Goal: Browse casually: Explore the website without a specific task or goal

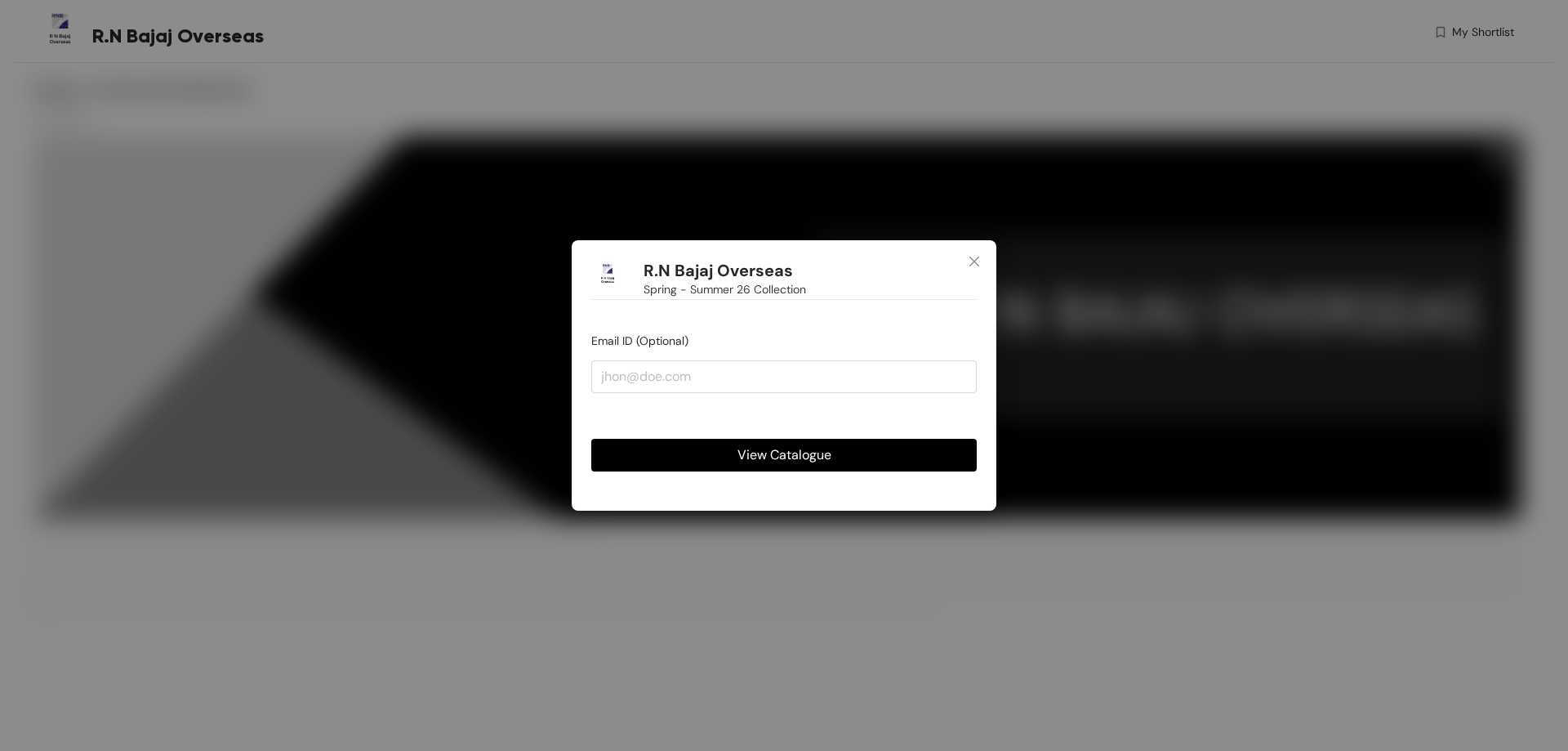
click at [742, 455] on span "View Catalogue" at bounding box center [784, 454] width 94 height 20
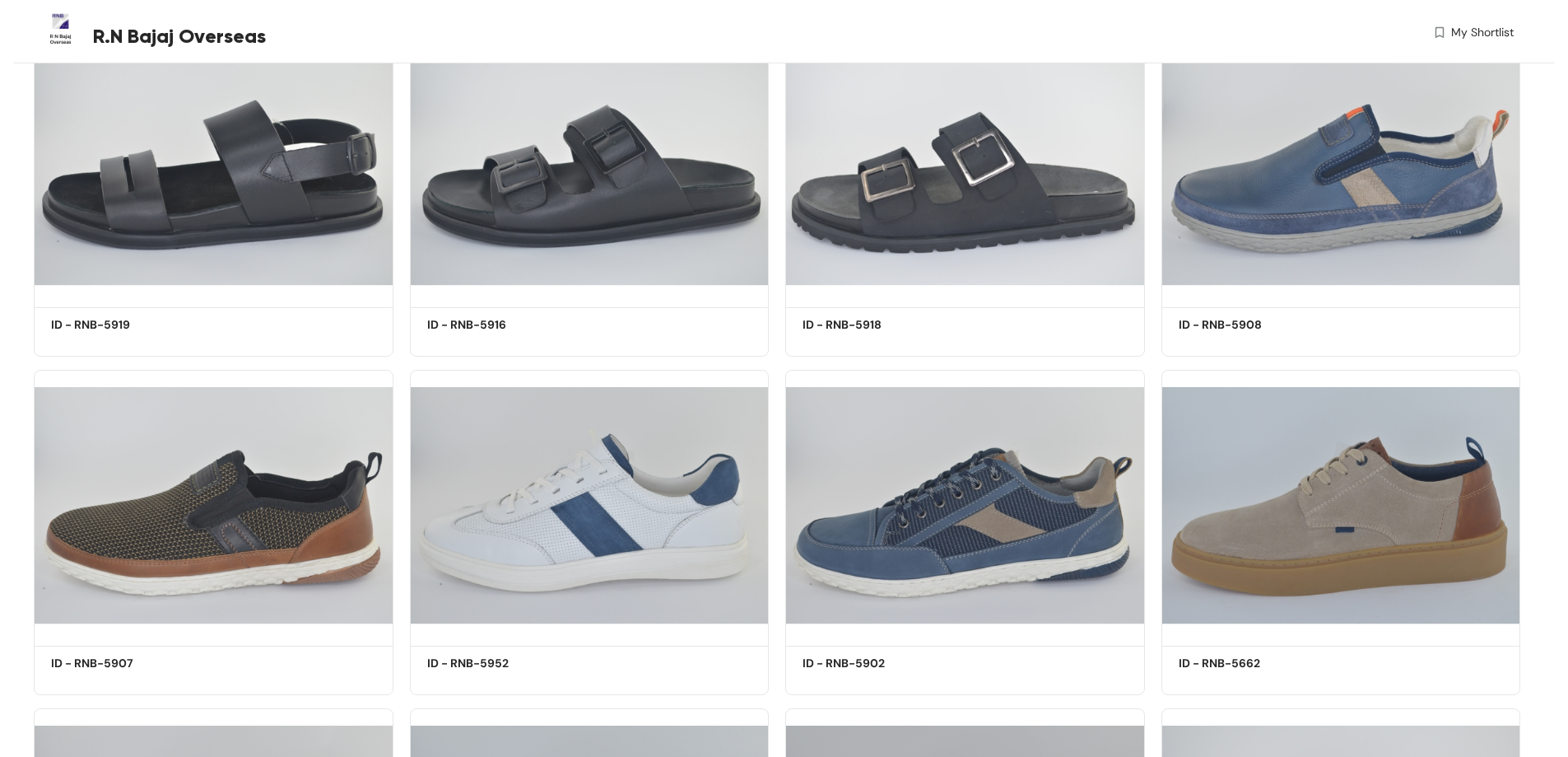
scroll to position [27674, 0]
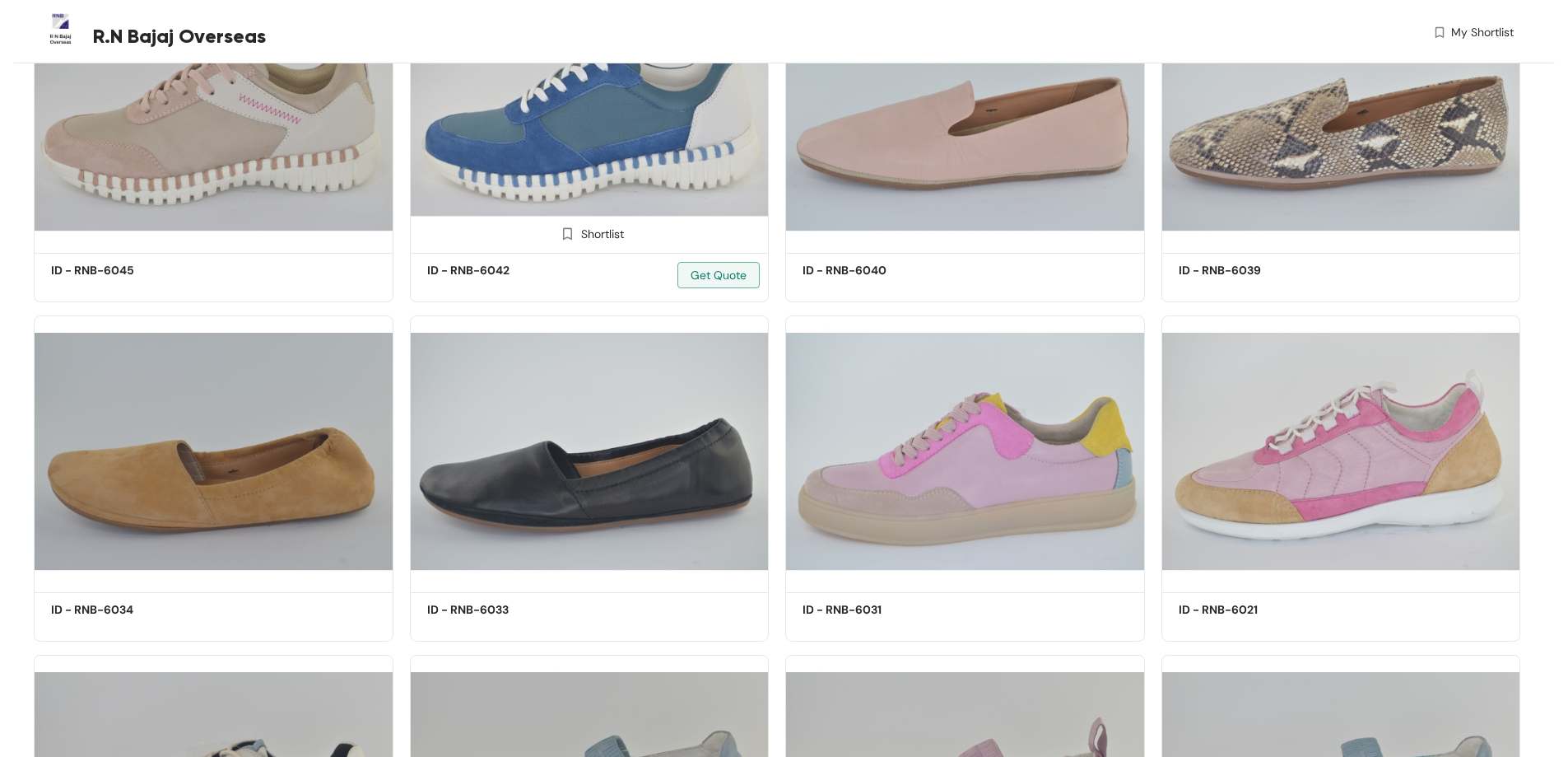
click at [649, 211] on img at bounding box center [590, 112] width 360 height 272
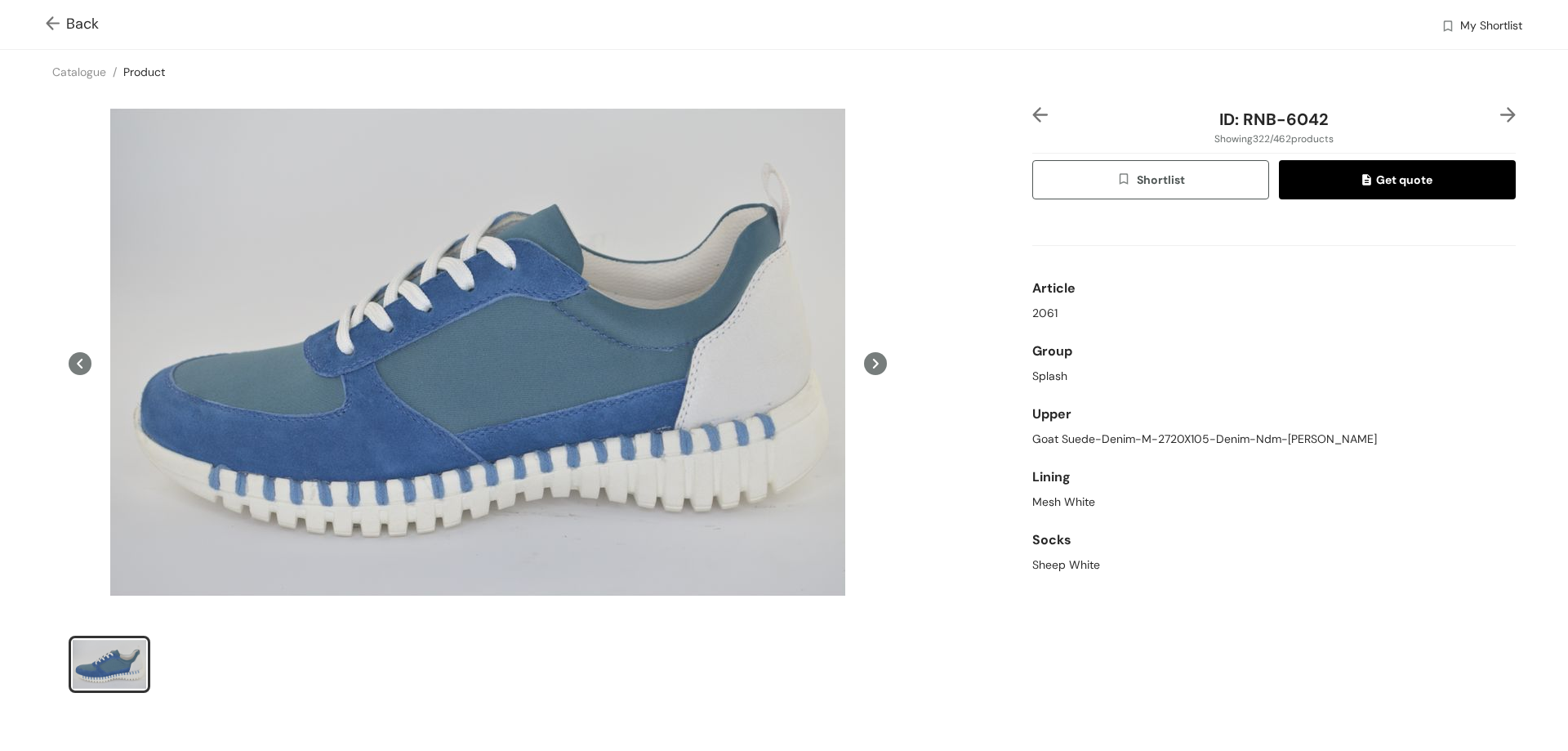
click at [864, 367] on icon at bounding box center [875, 363] width 23 height 23
click at [872, 356] on icon at bounding box center [875, 363] width 23 height 23
click at [79, 364] on icon at bounding box center [80, 363] width 6 height 10
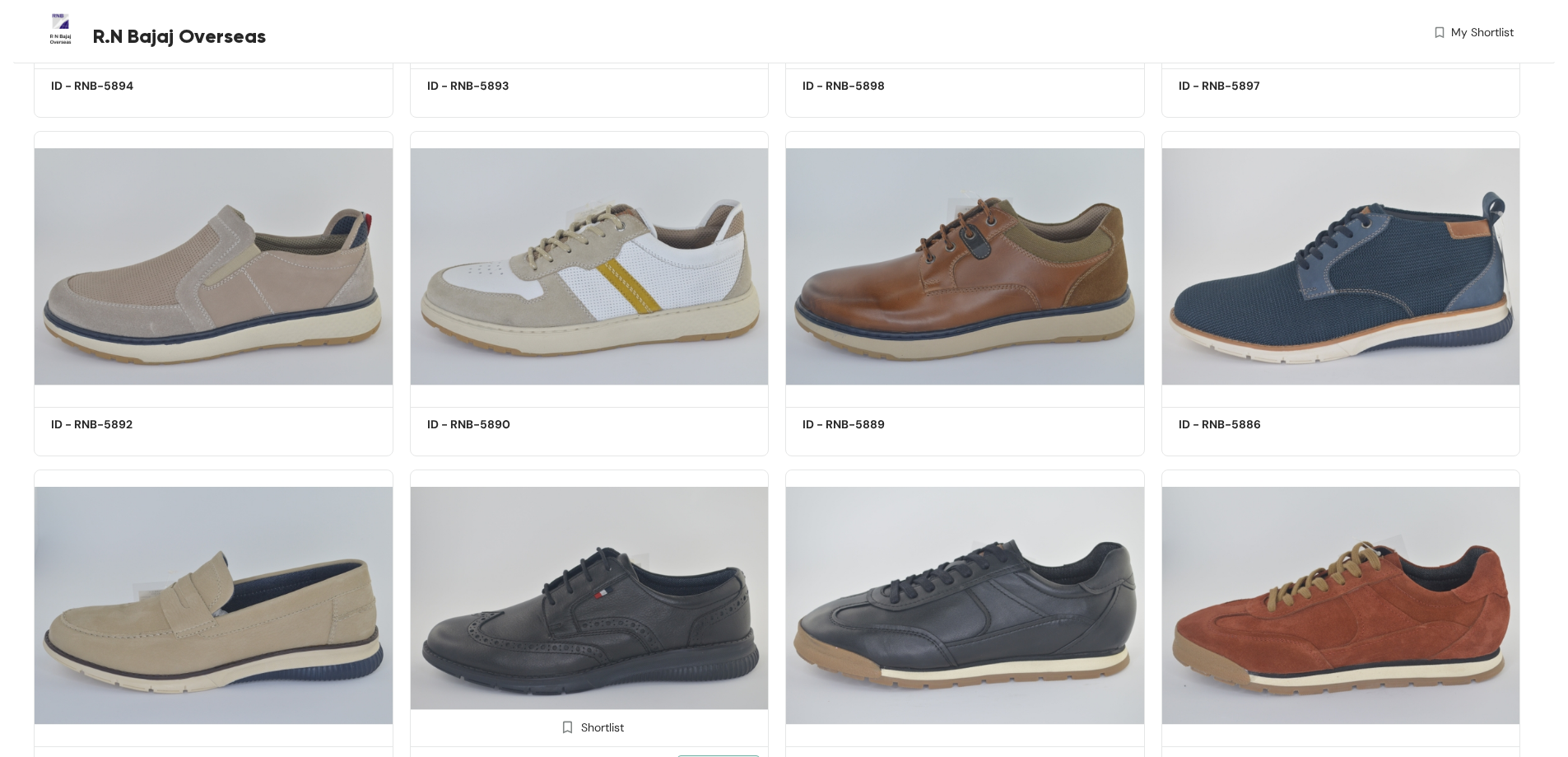
scroll to position [37908, 0]
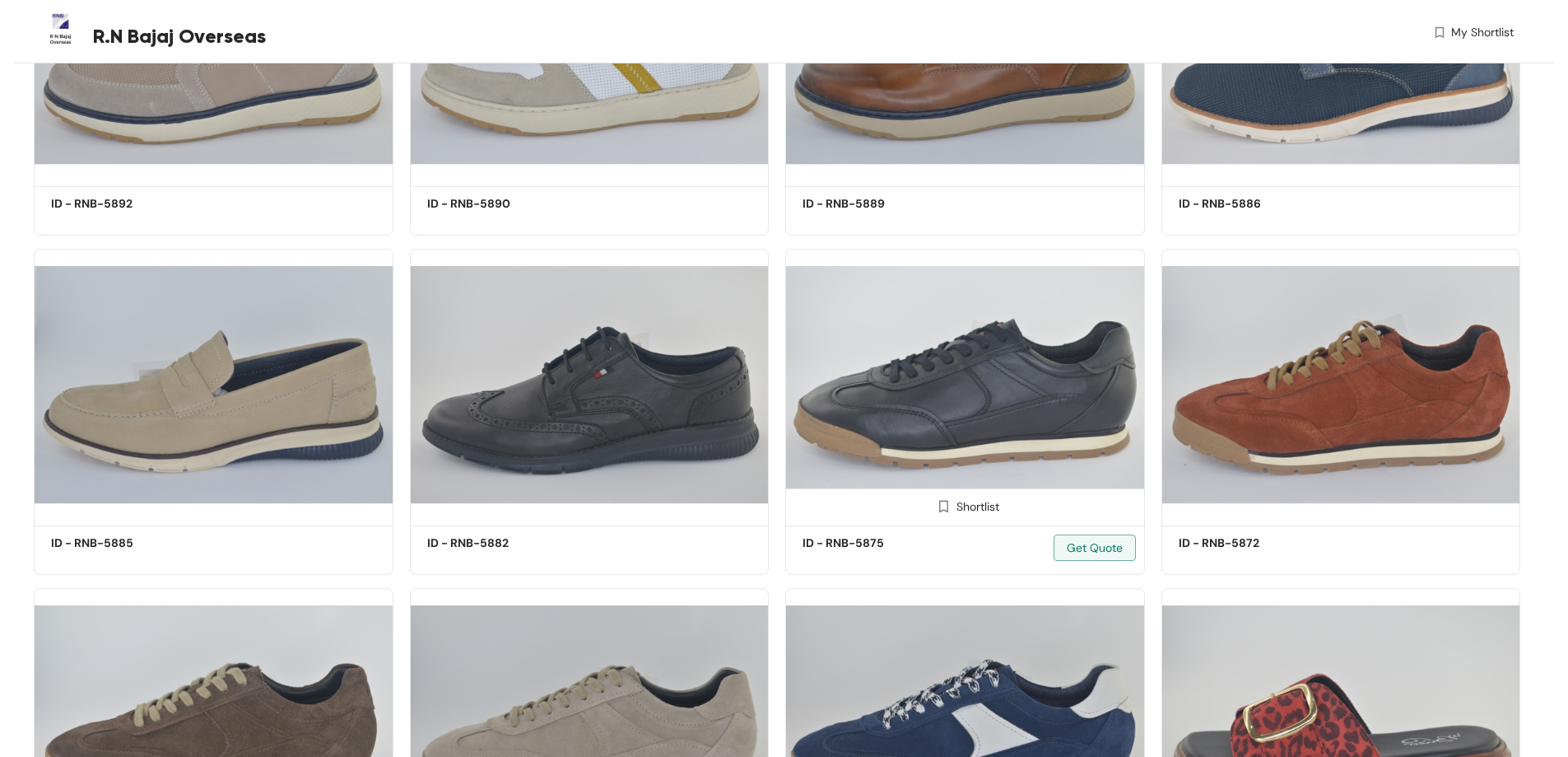
click at [997, 396] on img at bounding box center [966, 385] width 360 height 272
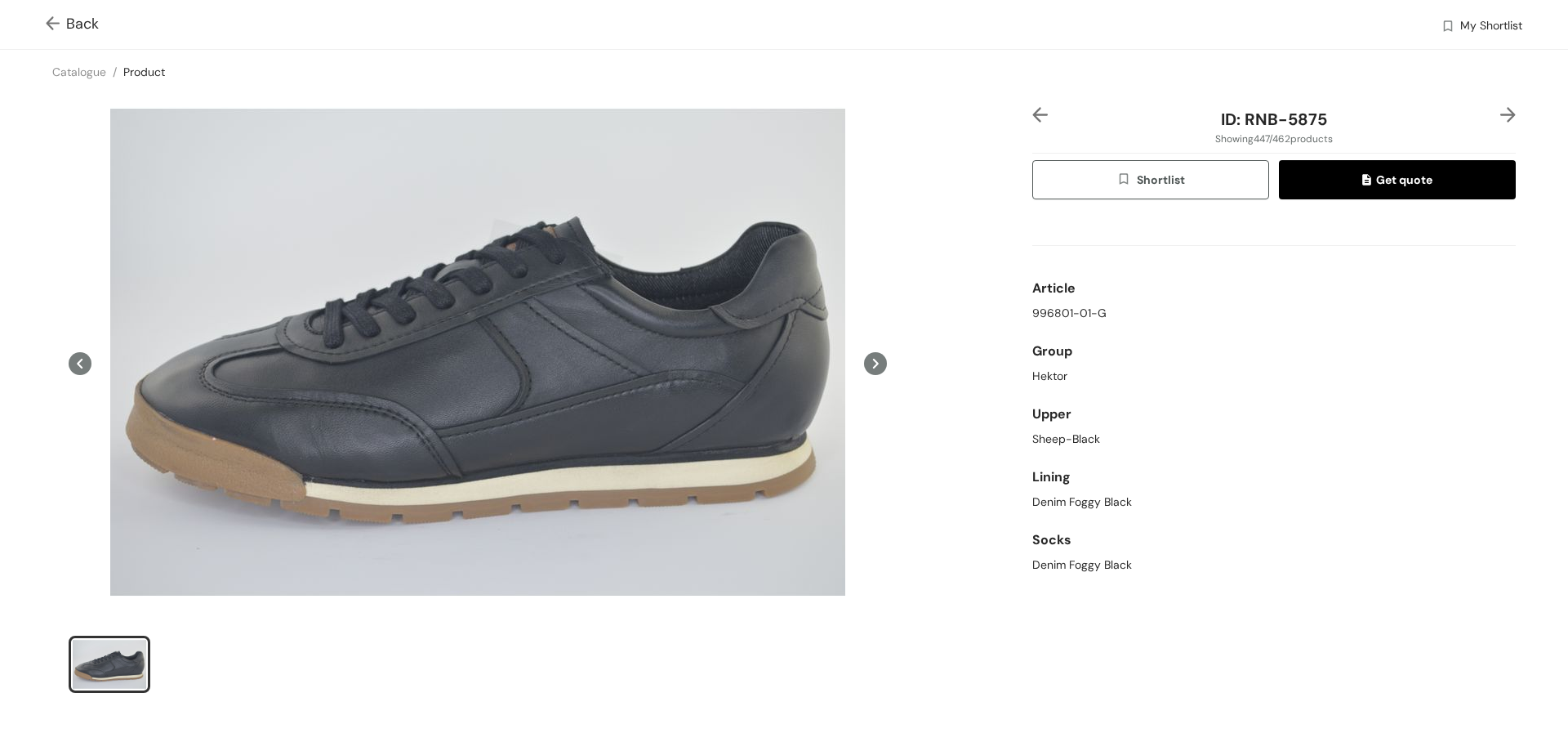
click at [871, 367] on icon at bounding box center [875, 363] width 23 height 23
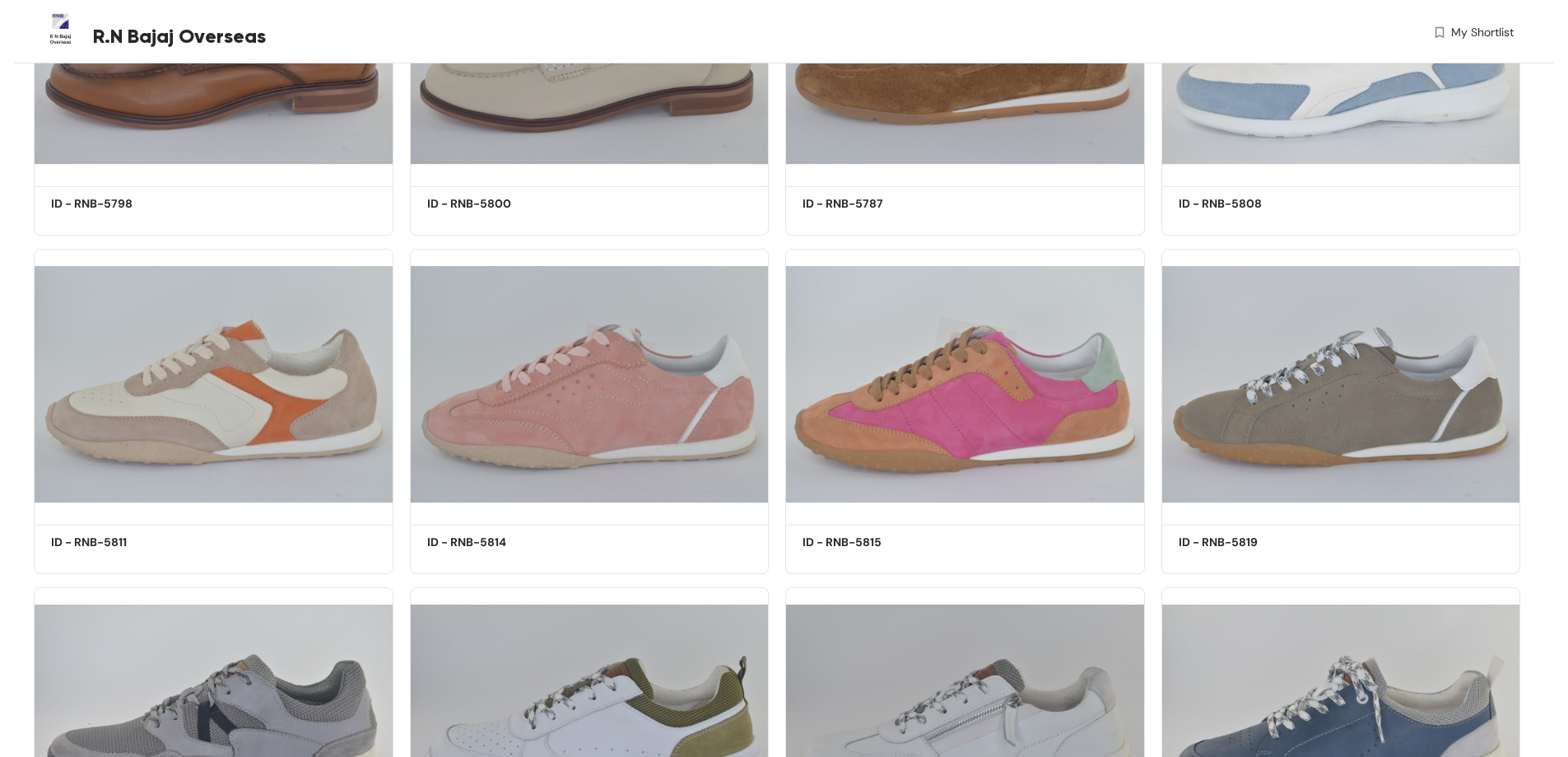
scroll to position [36253, 0]
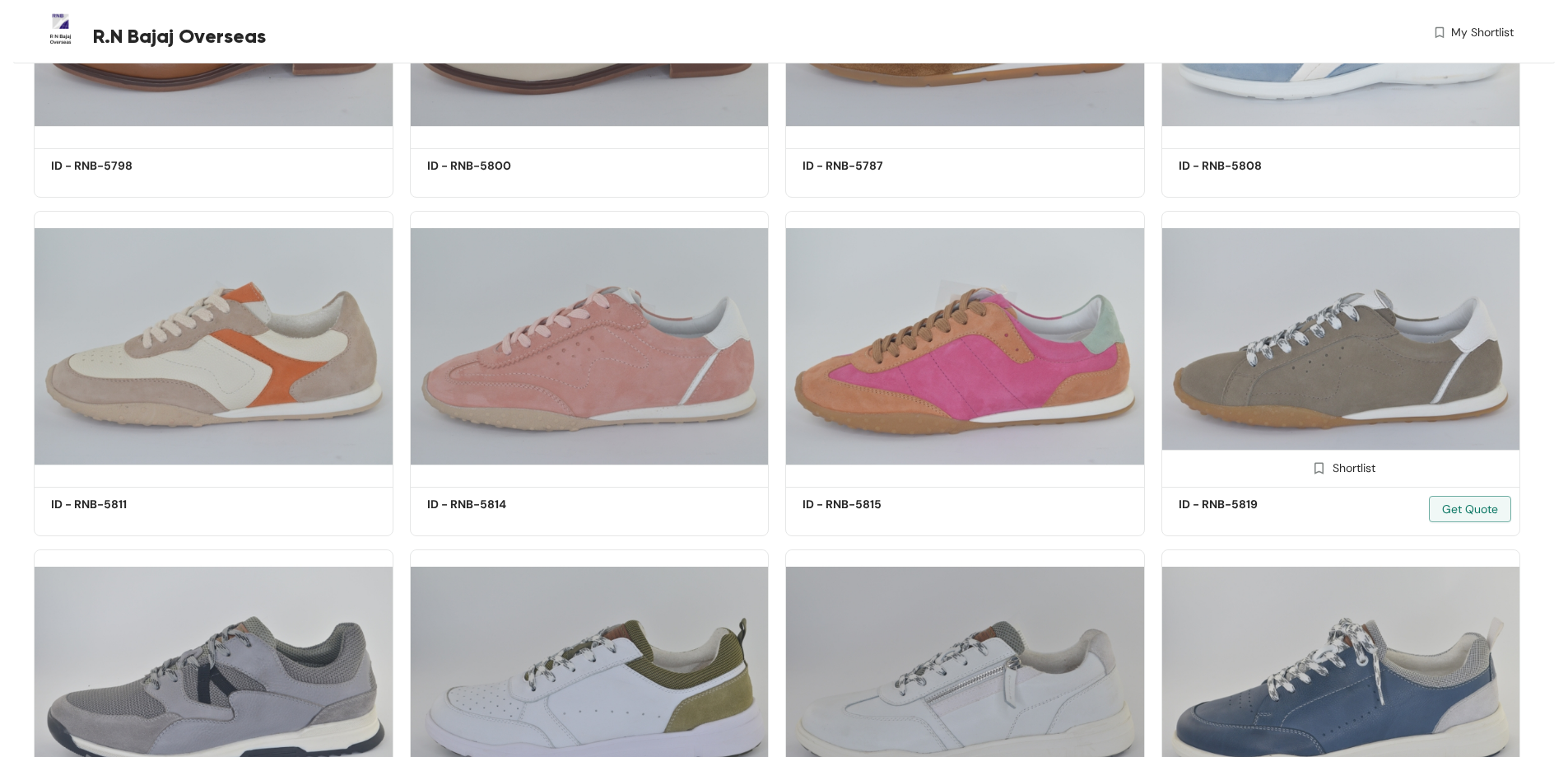
click at [1274, 401] on img at bounding box center [1342, 347] width 360 height 272
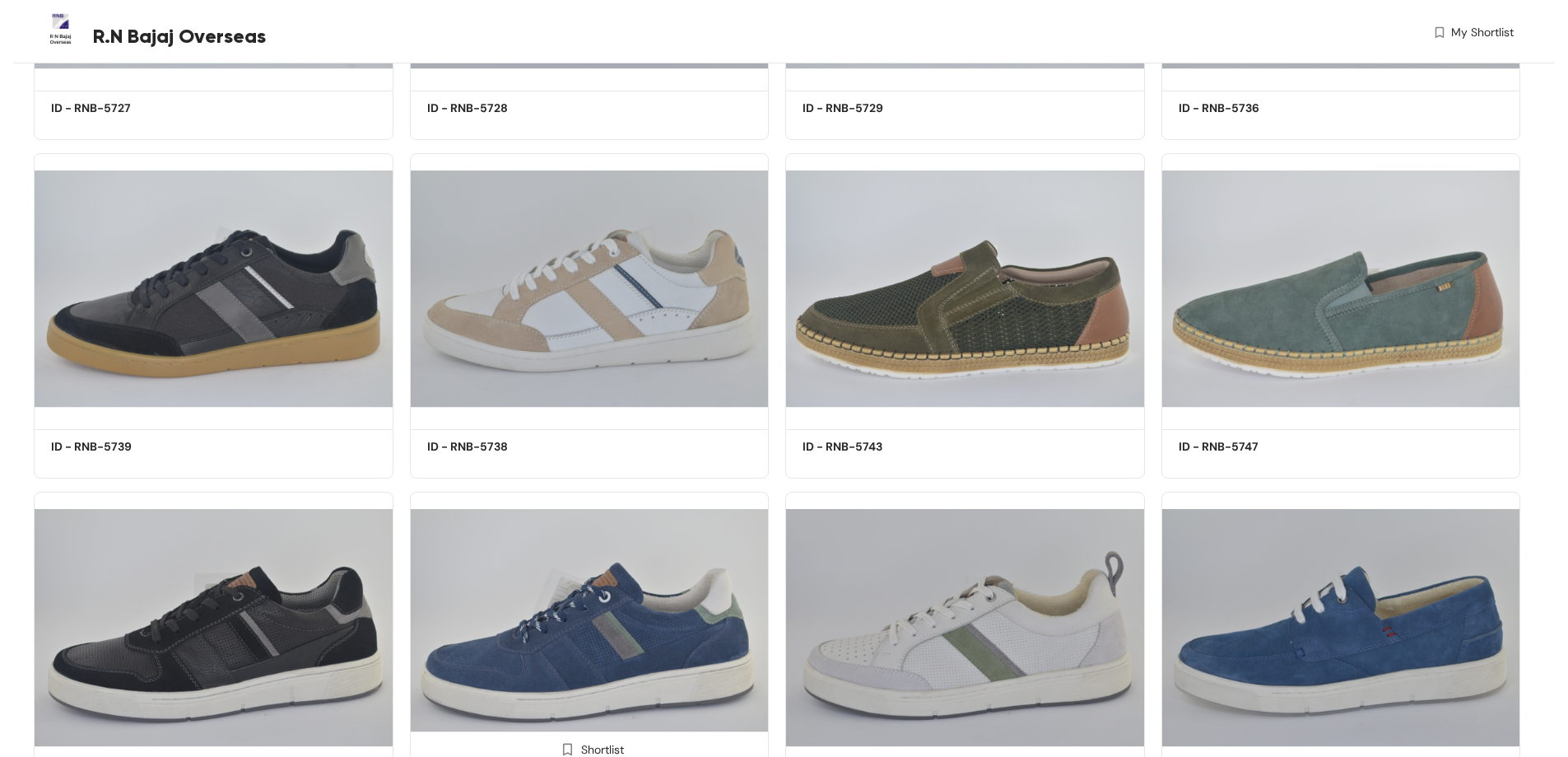
scroll to position [34545, 0]
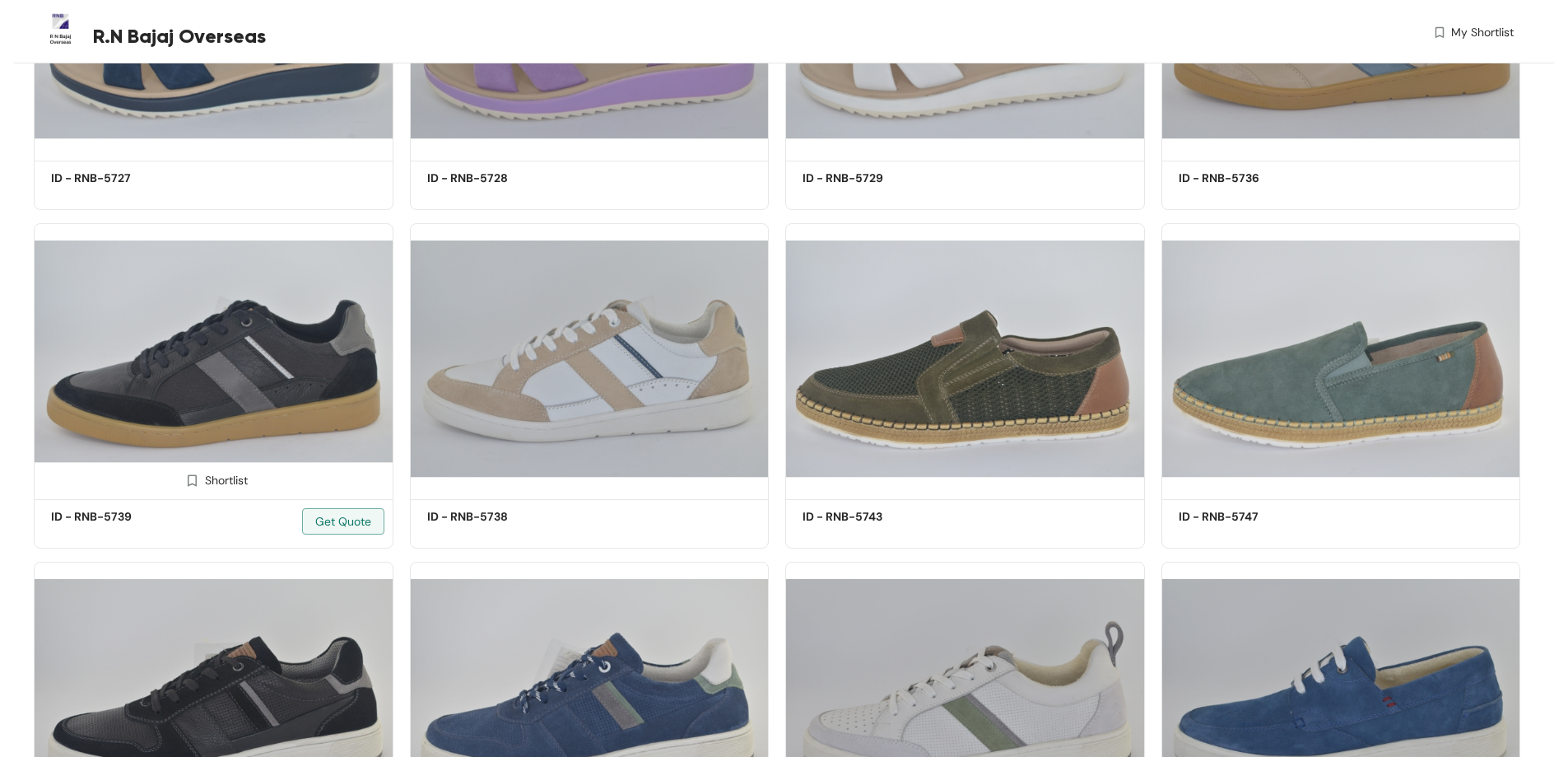
click at [209, 366] on img at bounding box center [214, 359] width 360 height 272
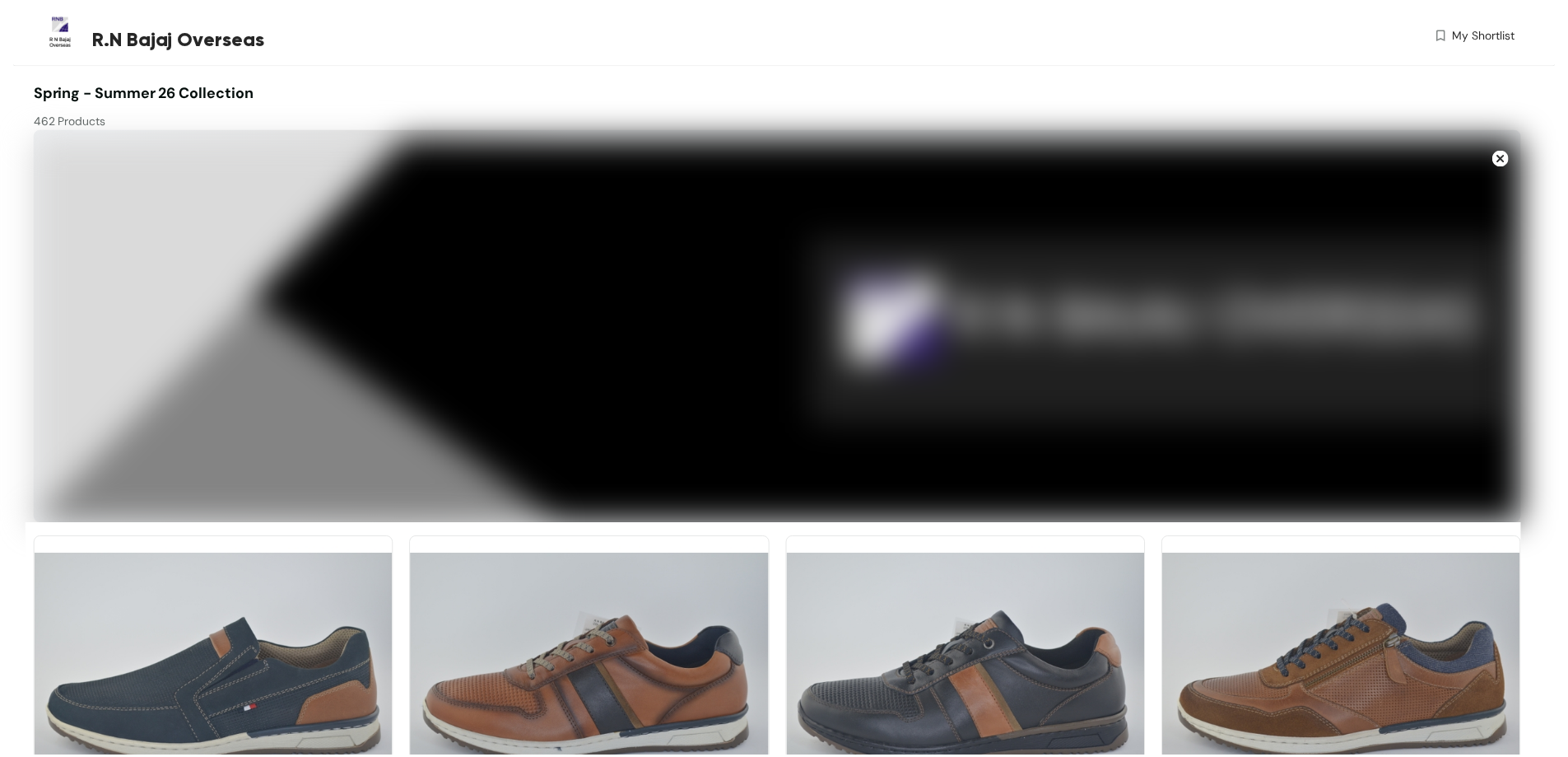
scroll to position [34567, 0]
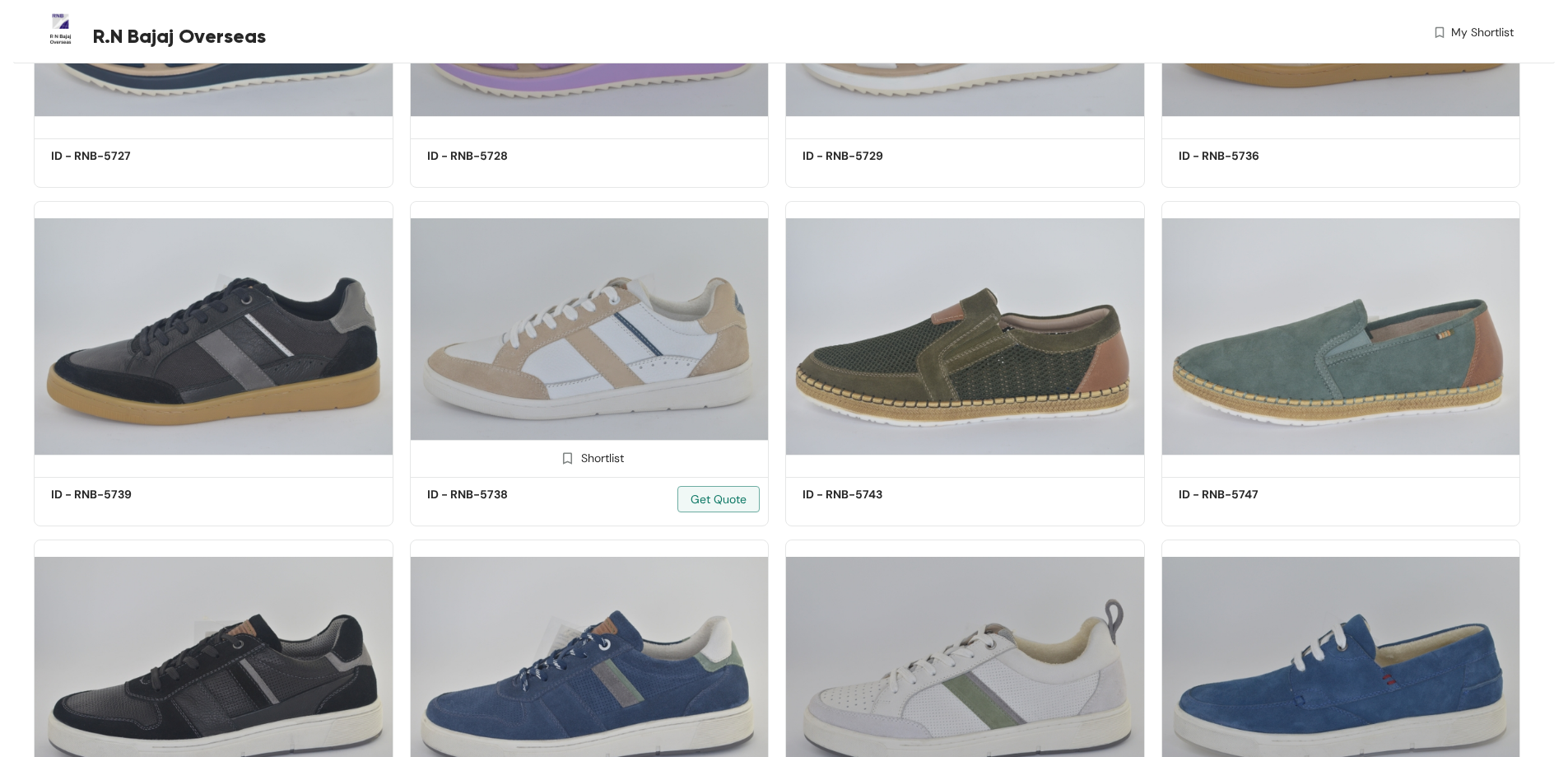
click at [625, 362] on img at bounding box center [590, 337] width 360 height 272
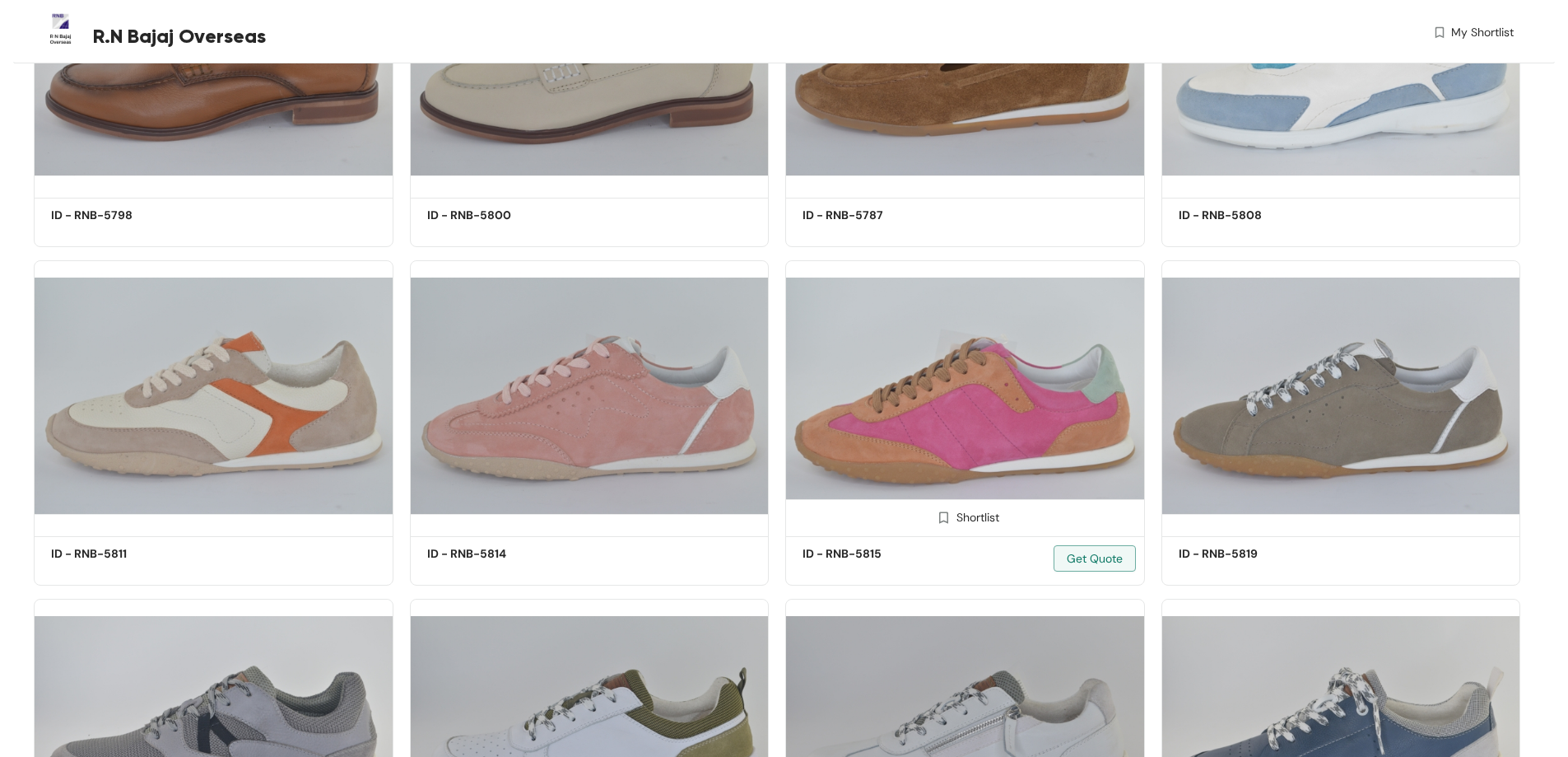
scroll to position [36049, 0]
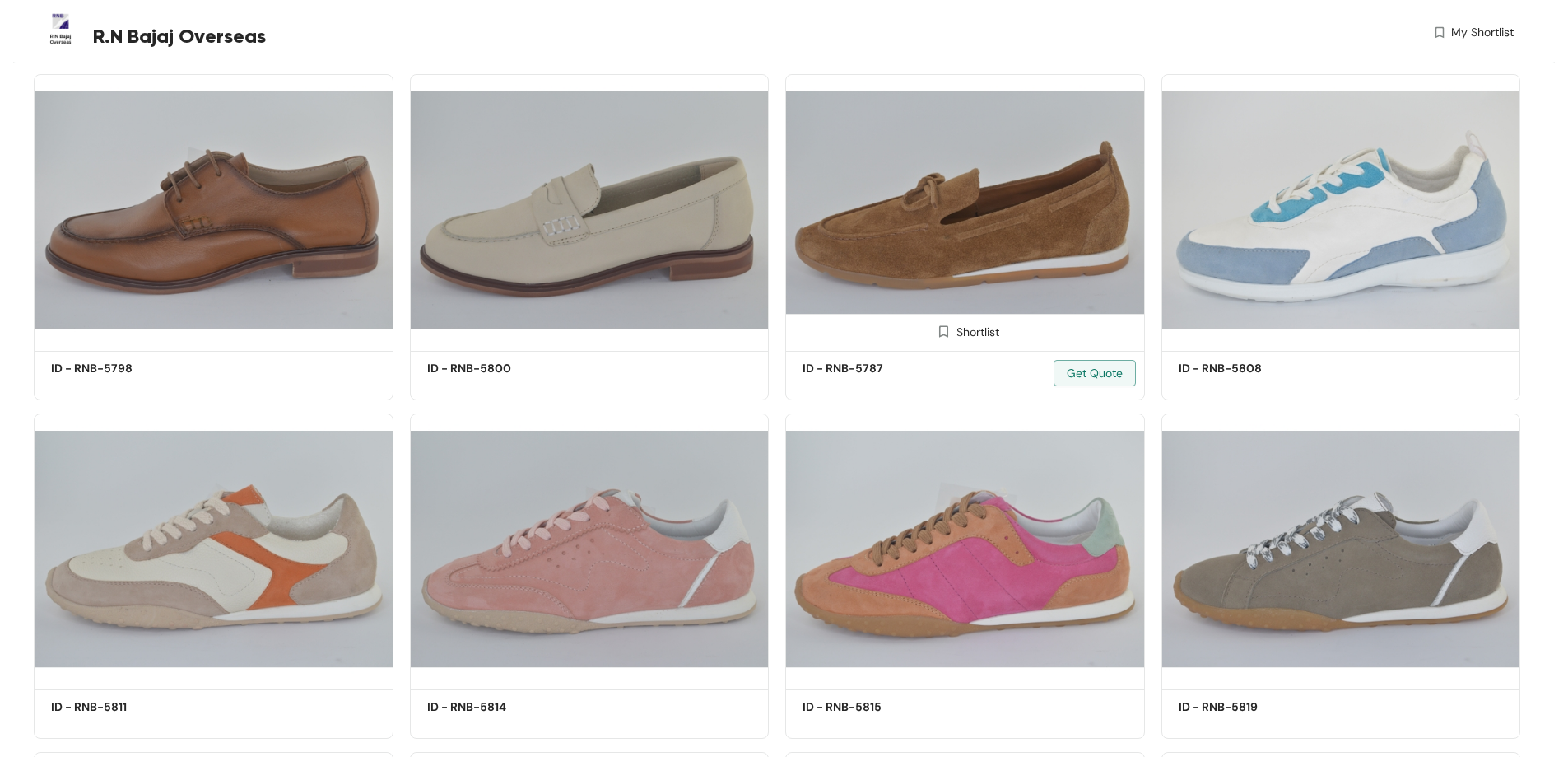
click at [939, 264] on img at bounding box center [966, 210] width 360 height 272
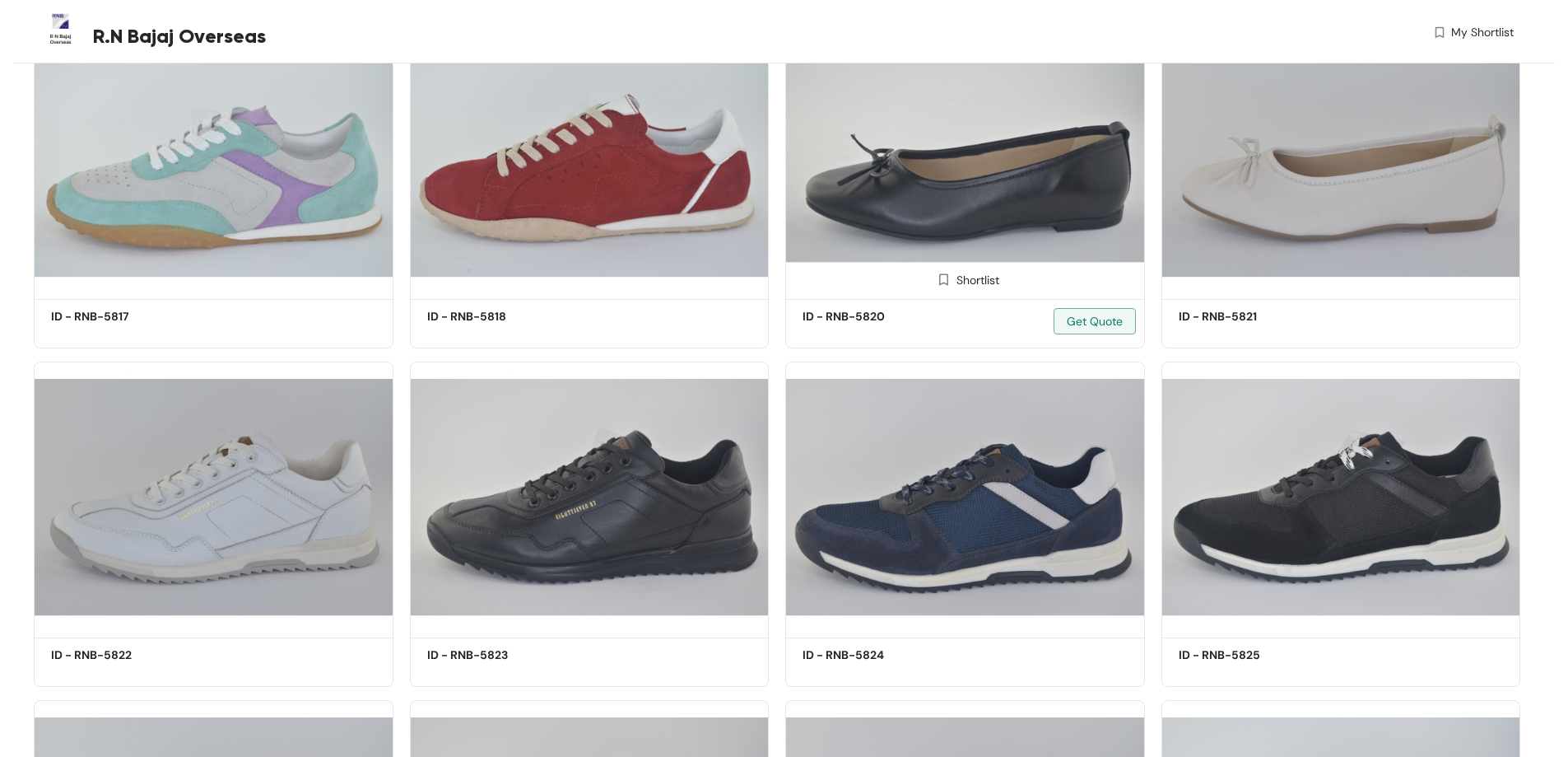
scroll to position [11283, 0]
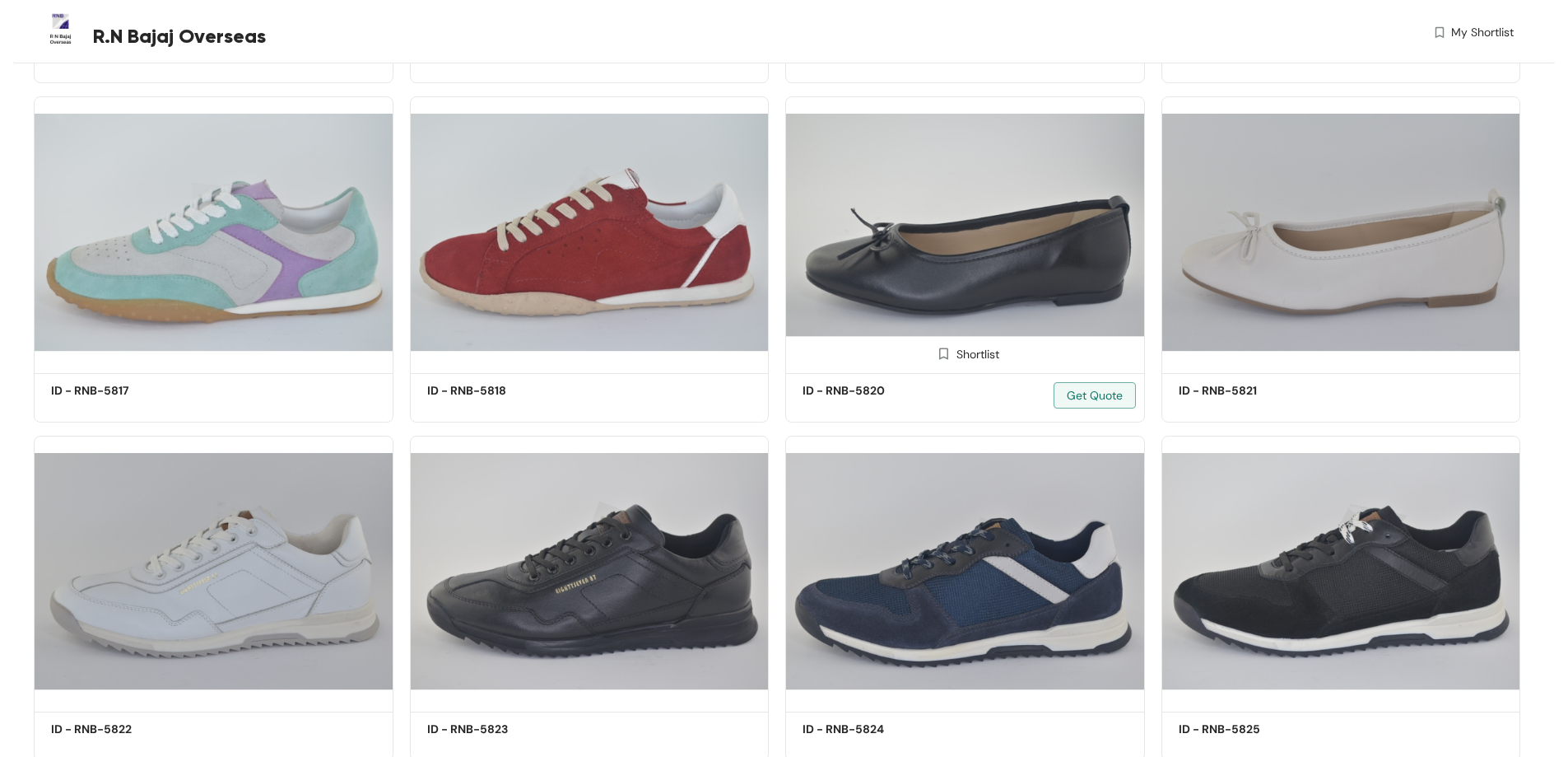
click at [921, 280] on img at bounding box center [966, 233] width 360 height 272
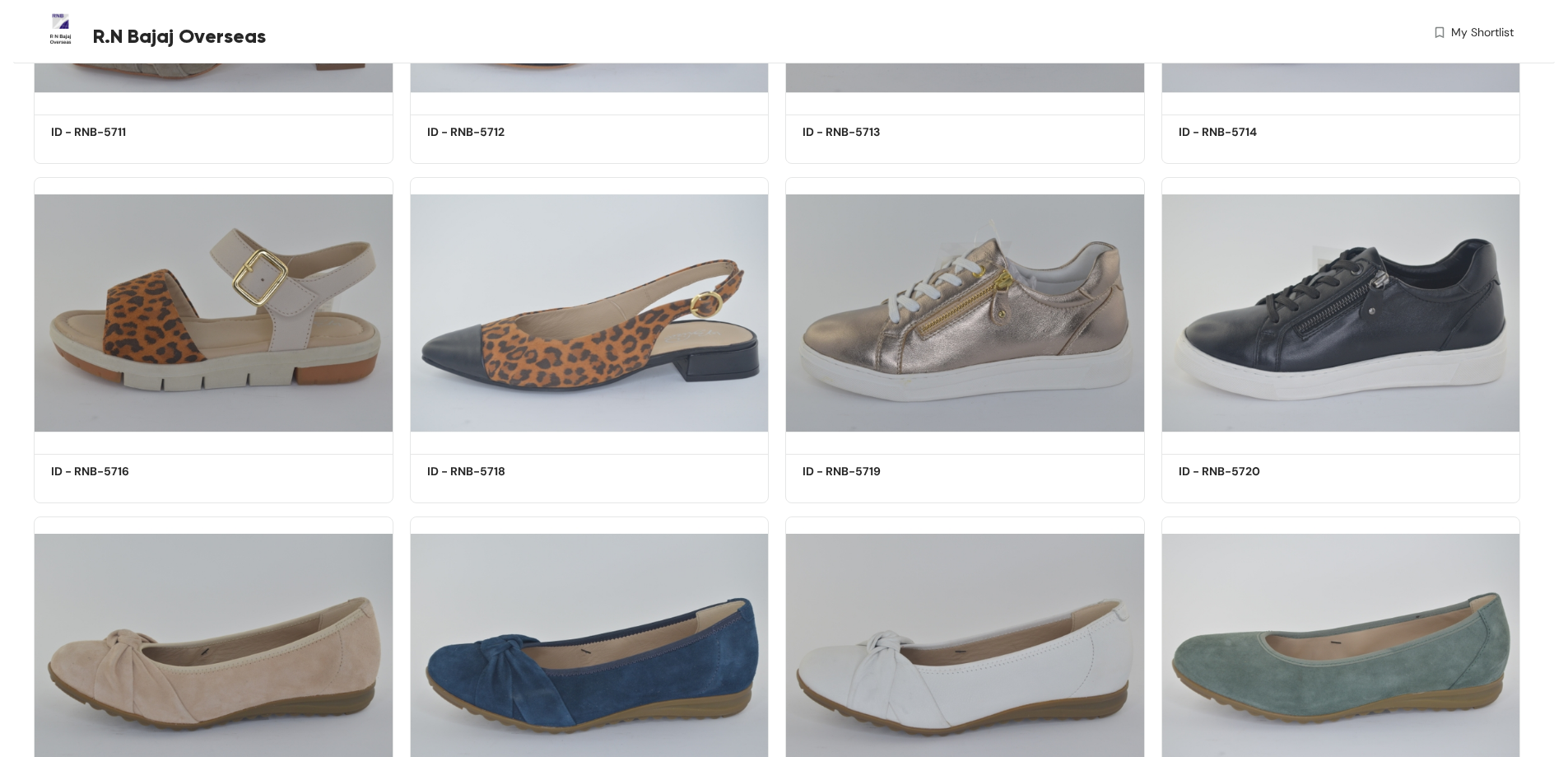
scroll to position [5678, 0]
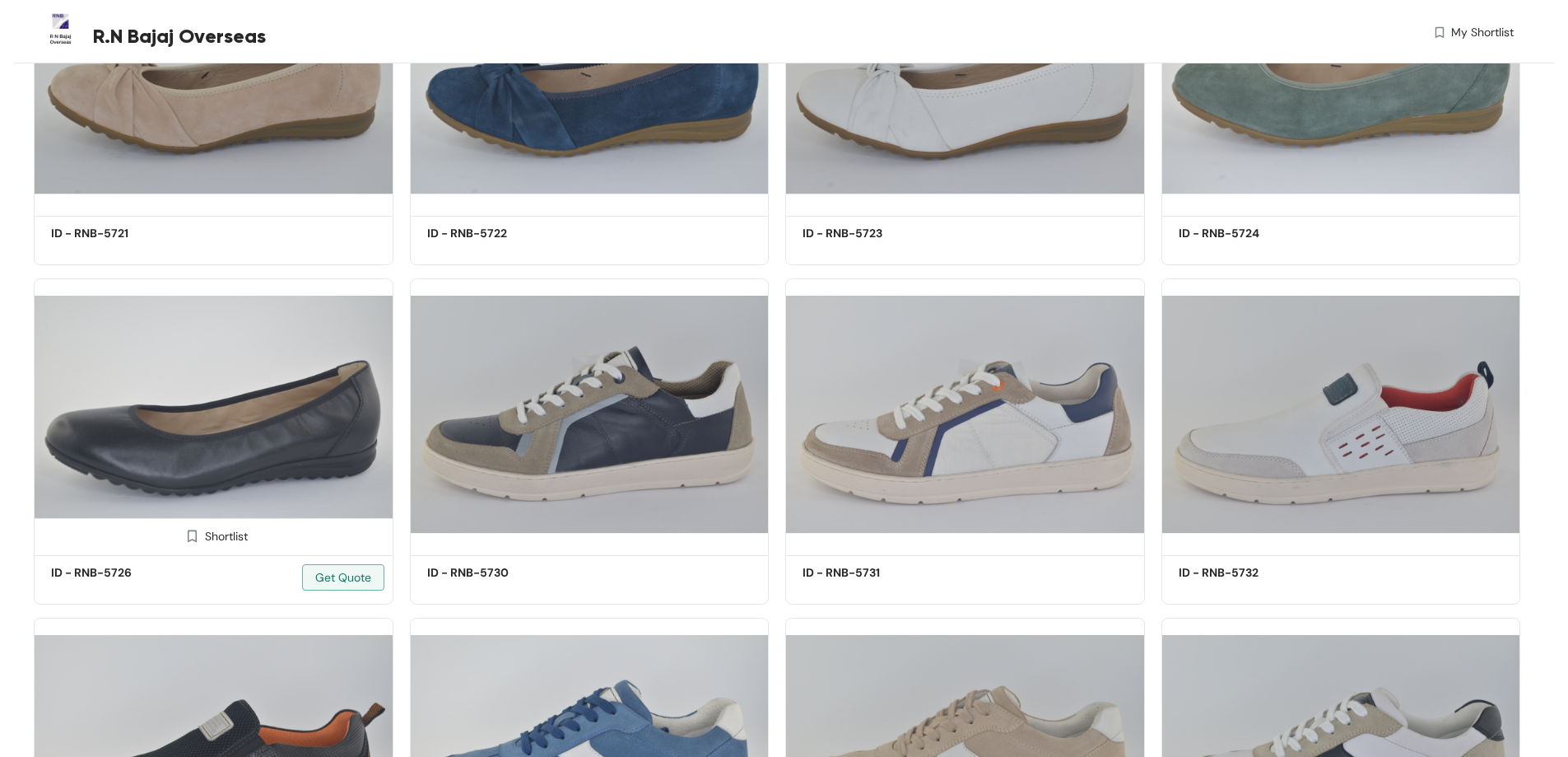
click at [209, 443] on img at bounding box center [214, 415] width 360 height 272
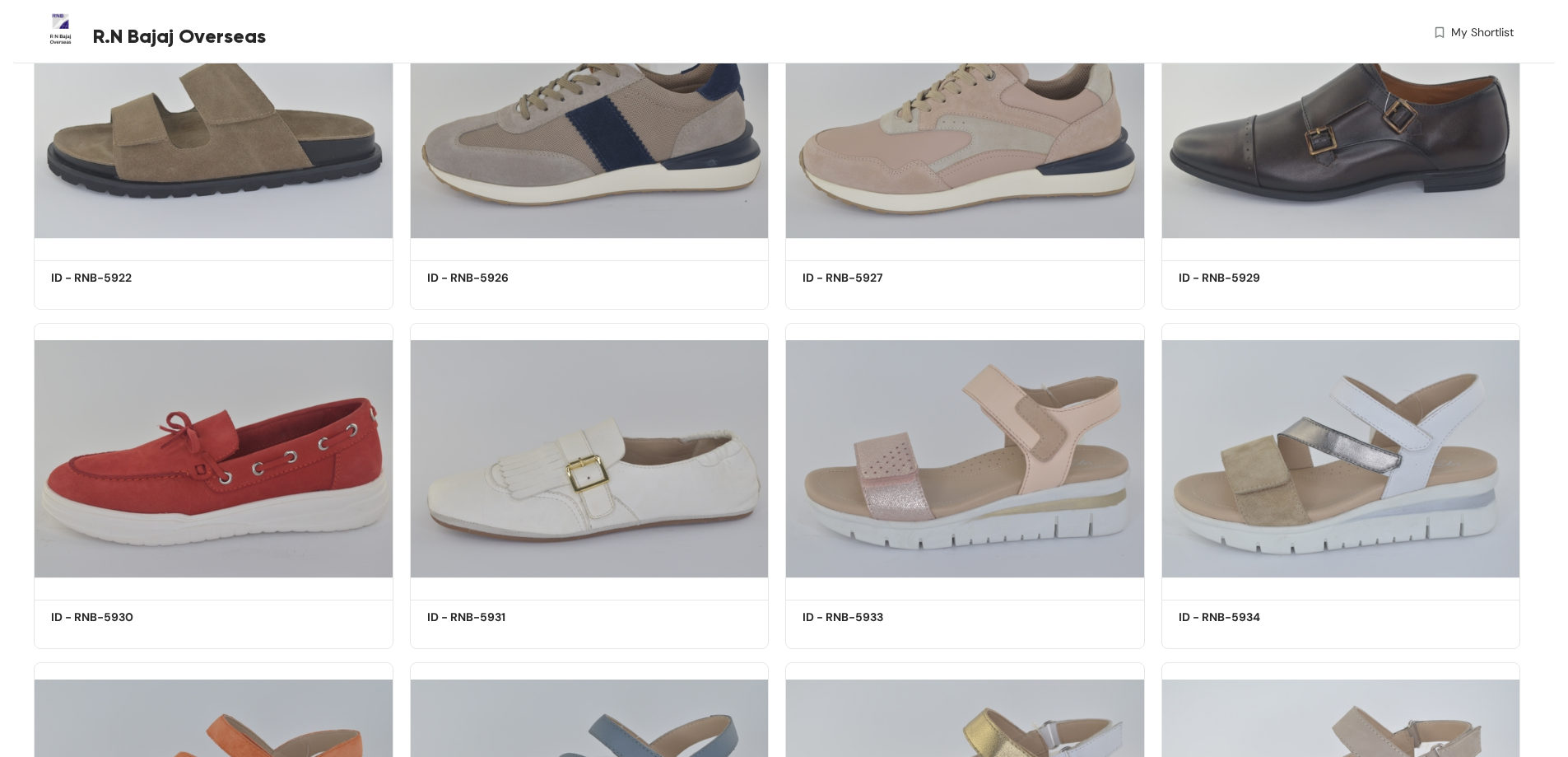
scroll to position [17396, 0]
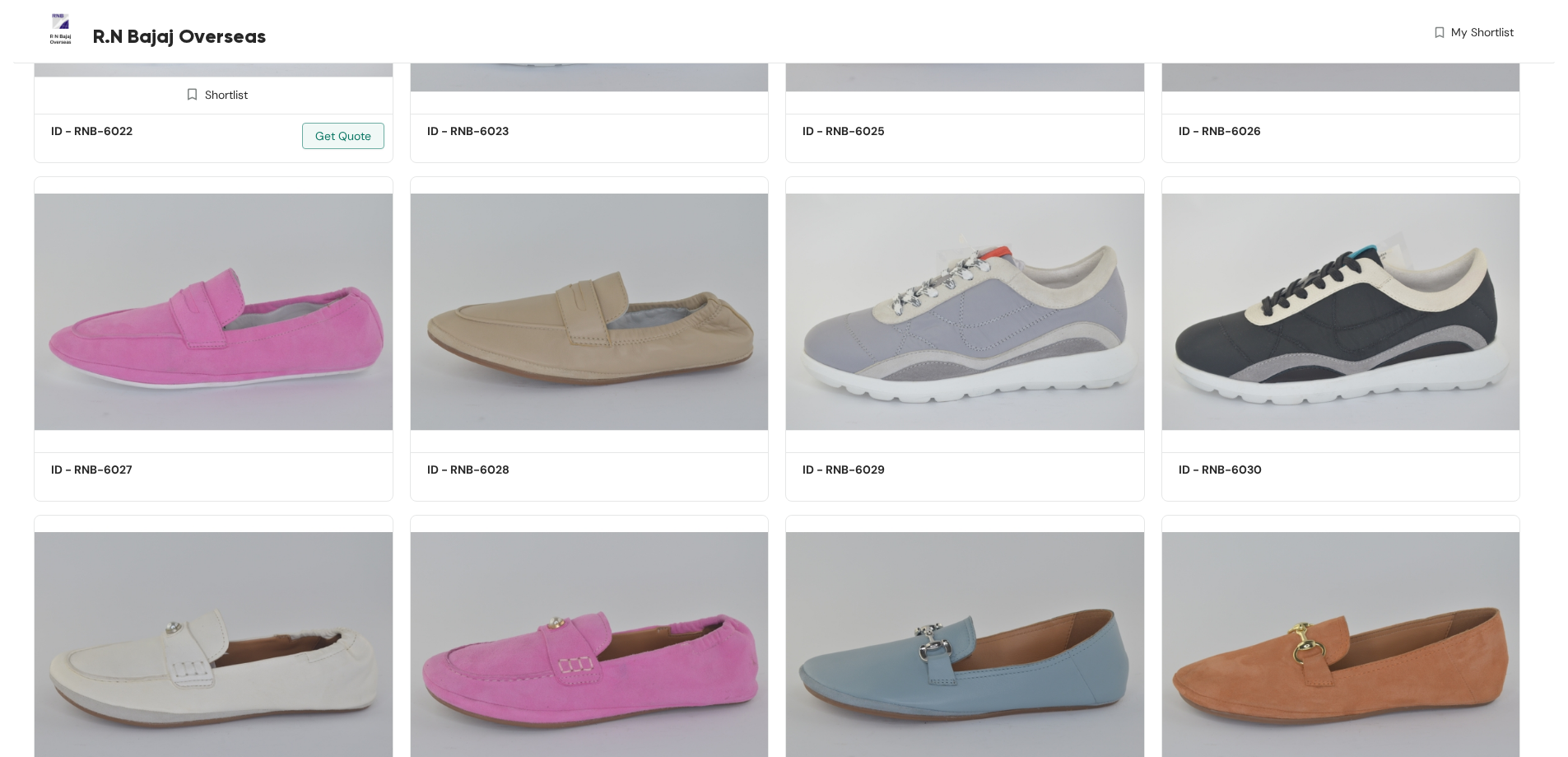
scroll to position [21743, 0]
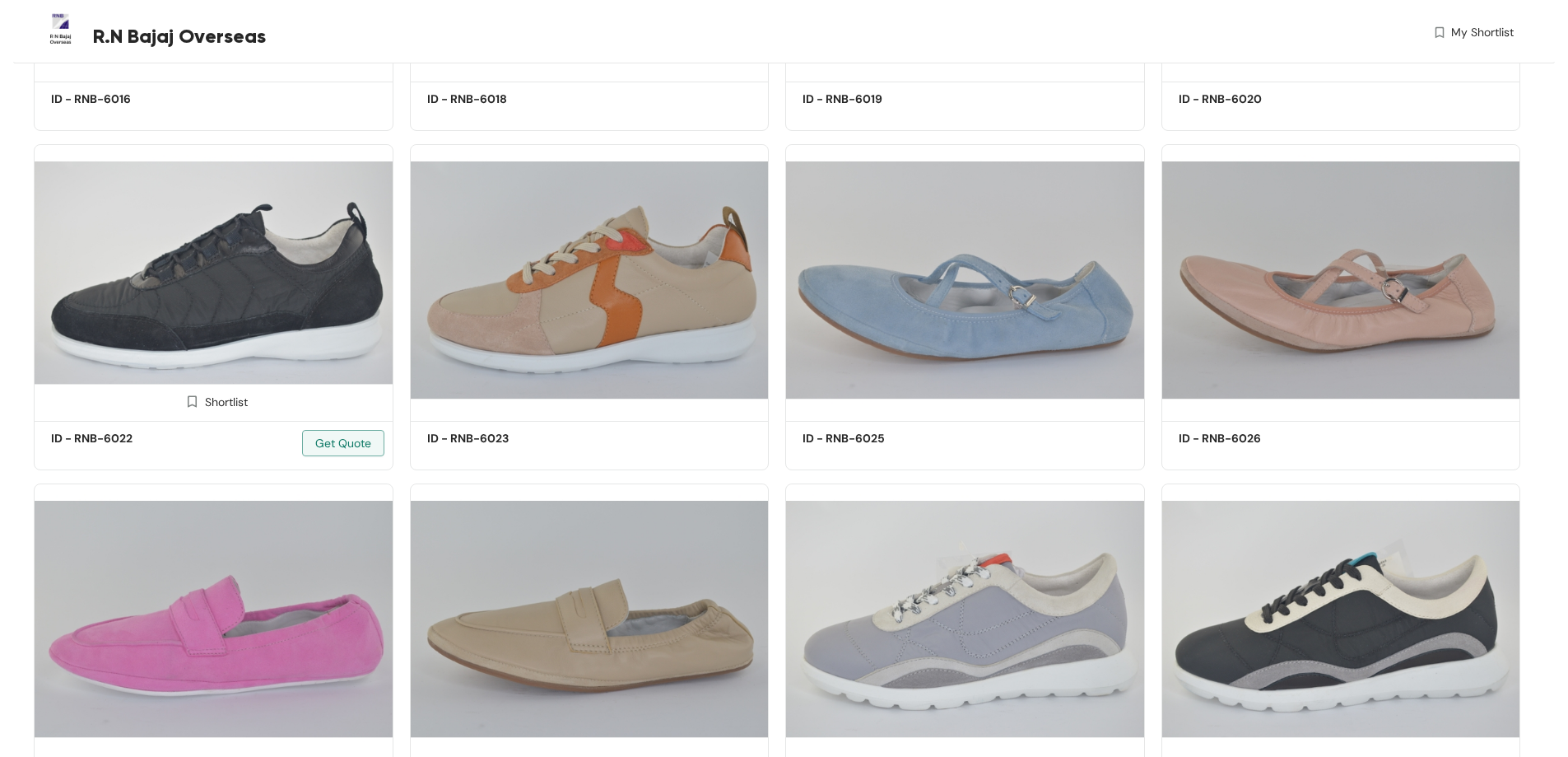
click at [192, 290] on img at bounding box center [214, 280] width 360 height 272
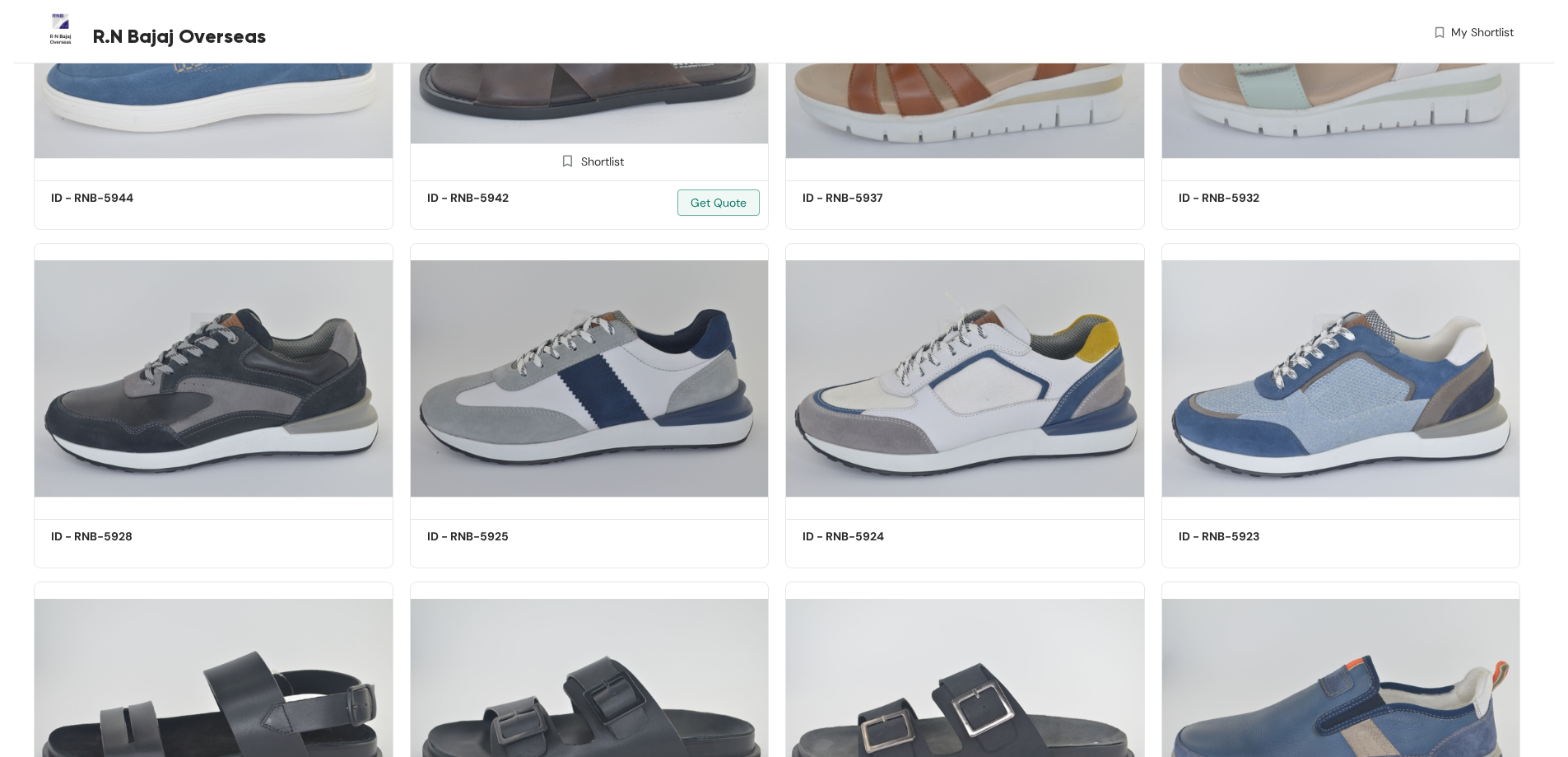
scroll to position [32308, 0]
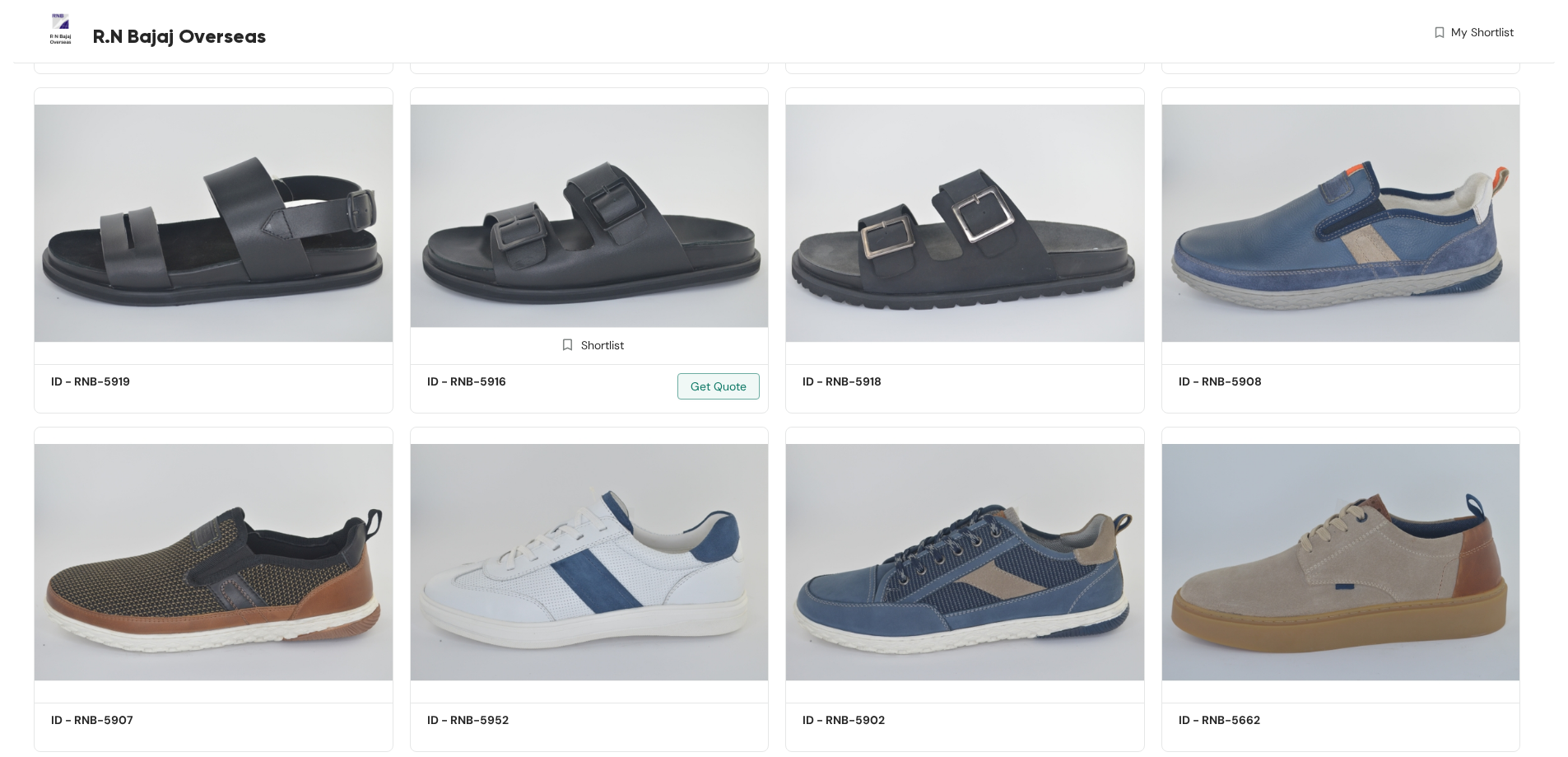
click at [601, 222] on img at bounding box center [590, 223] width 360 height 272
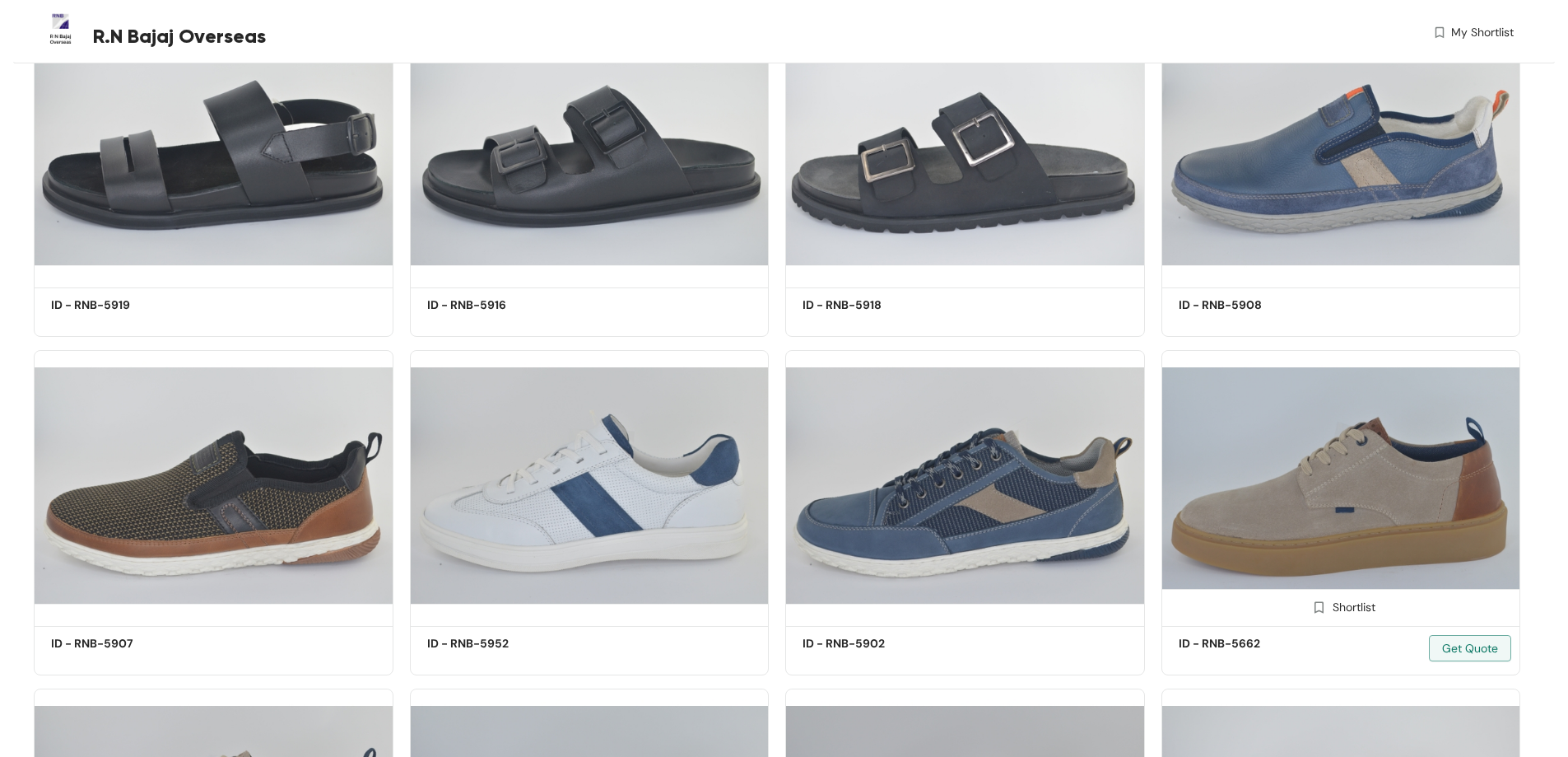
scroll to position [32413, 0]
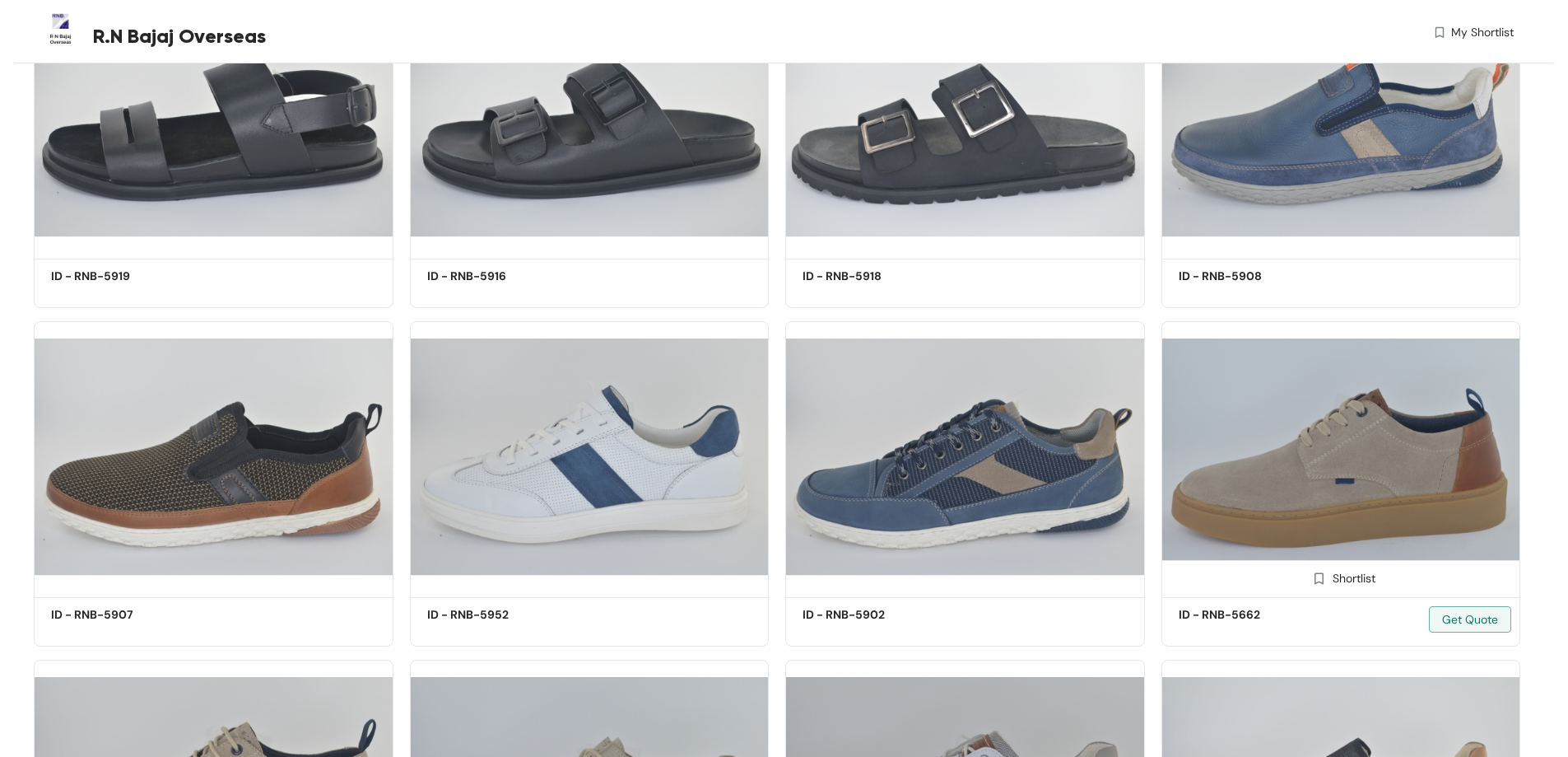
click at [1391, 470] on img at bounding box center [1342, 457] width 360 height 272
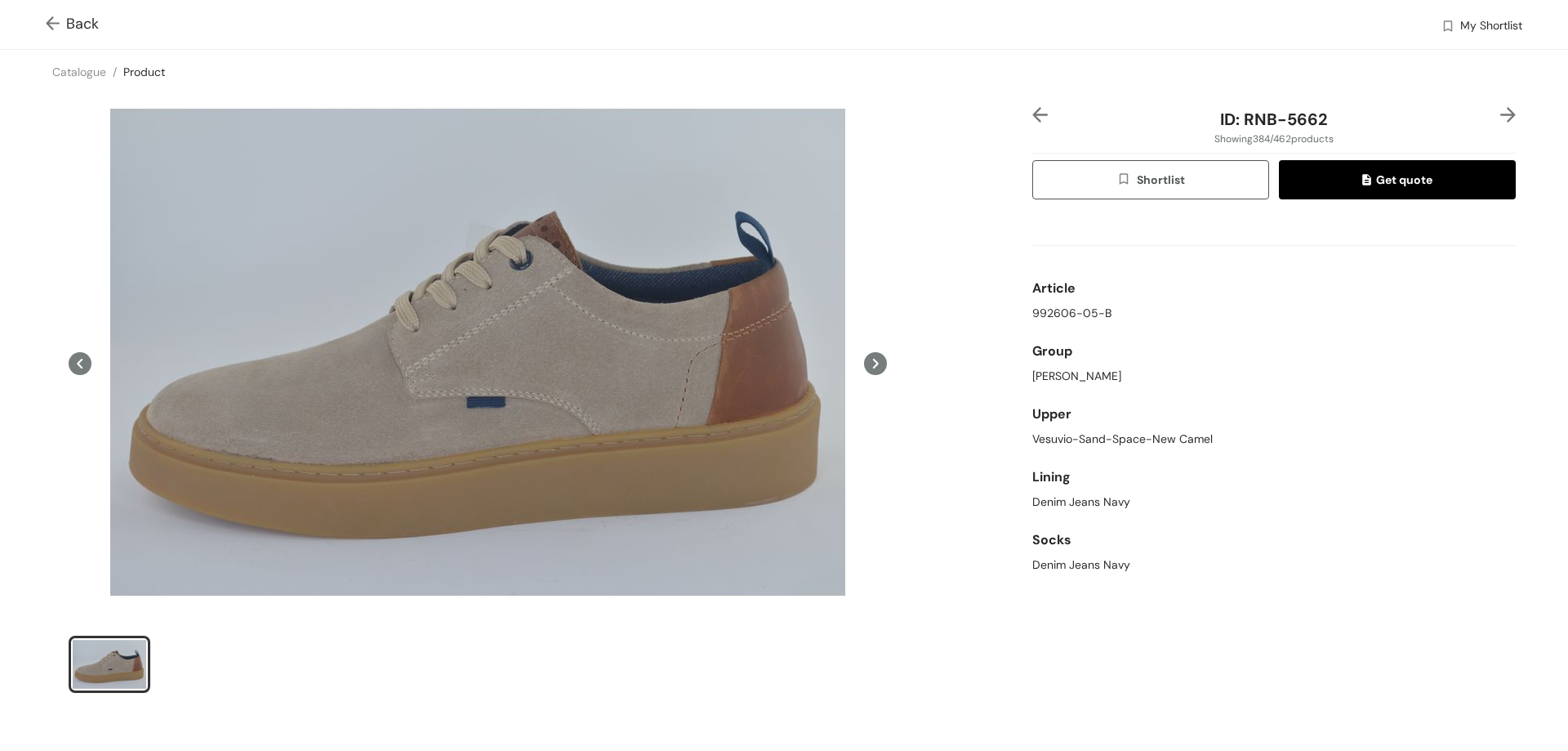
scroll to position [4, 0]
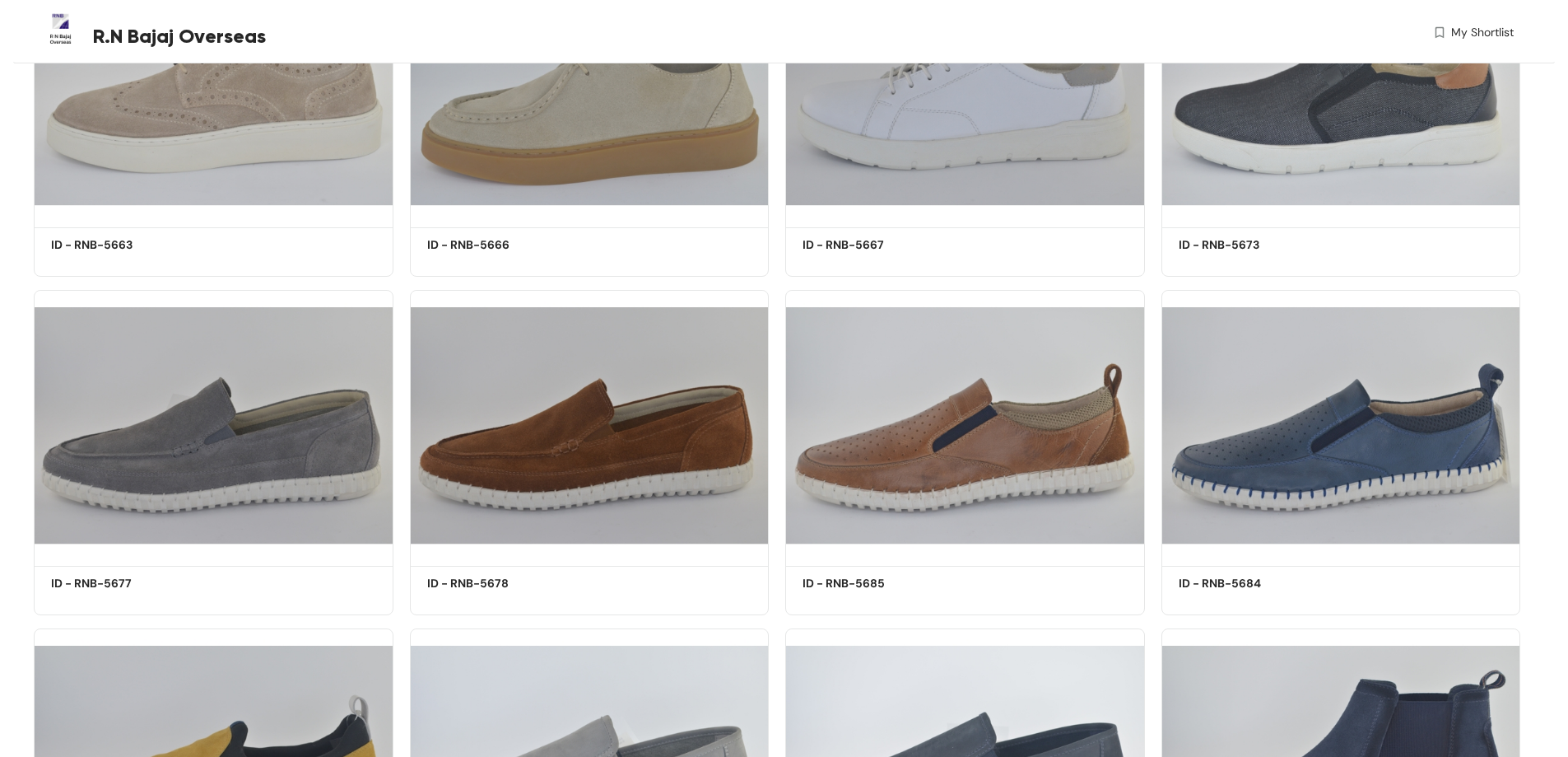
scroll to position [32876, 0]
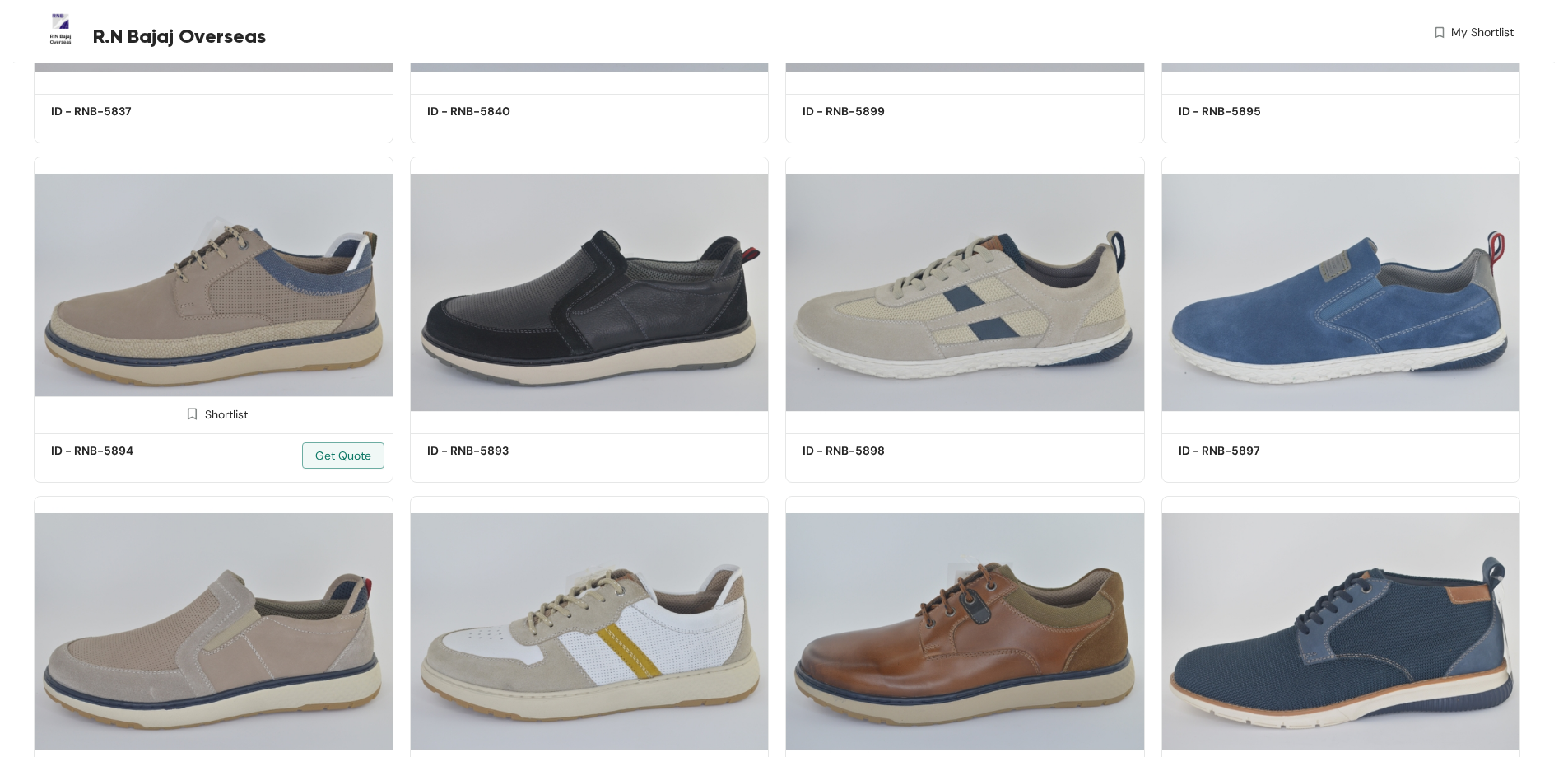
scroll to position [36746, 0]
